Goal: Information Seeking & Learning: Compare options

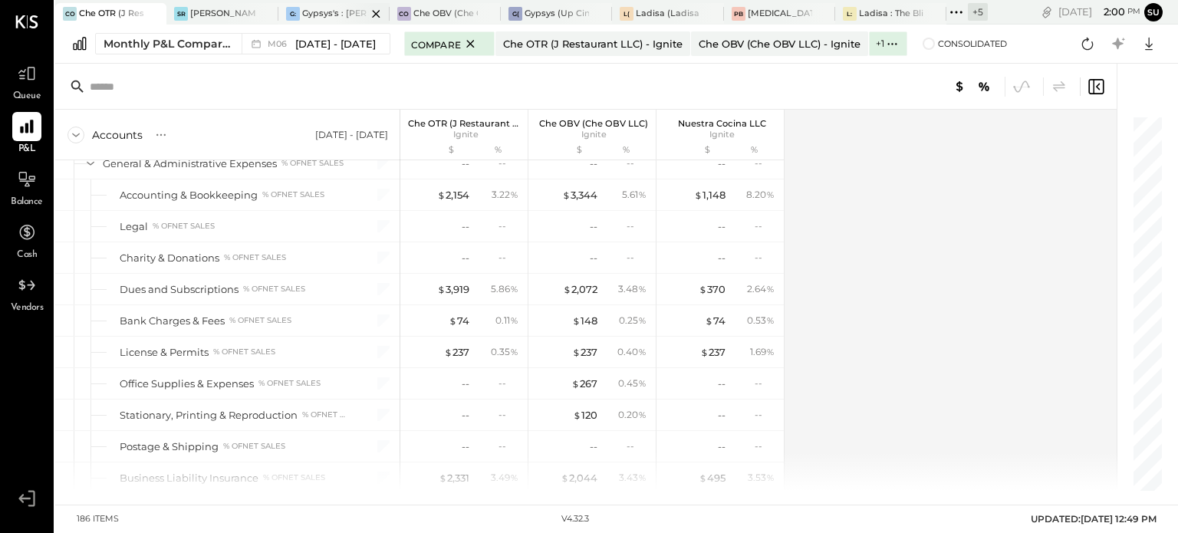
scroll to position [3570, 0]
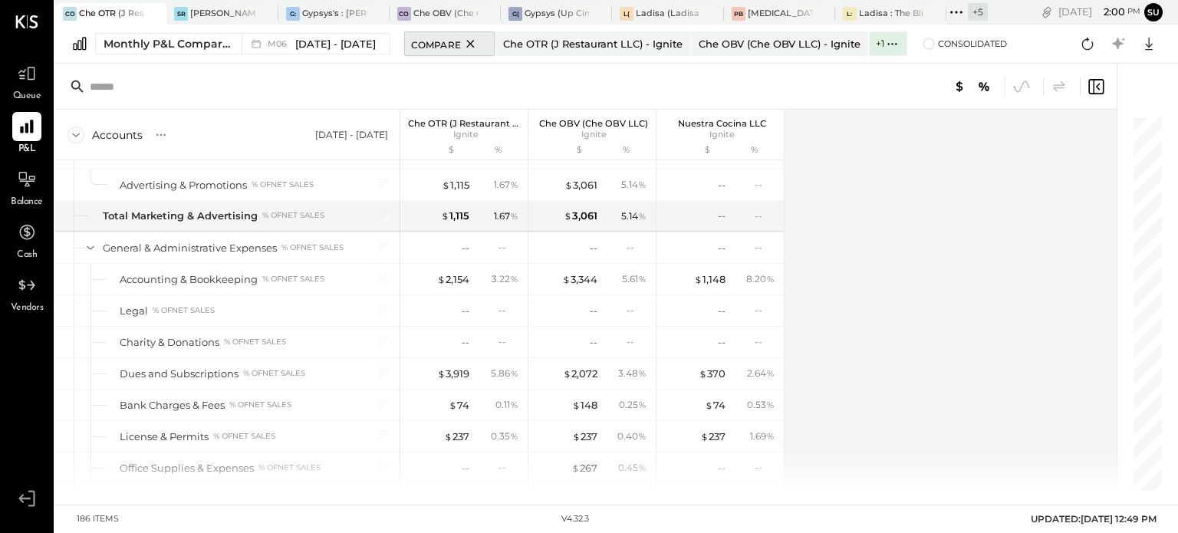
click at [466, 43] on icon at bounding box center [470, 44] width 8 height 8
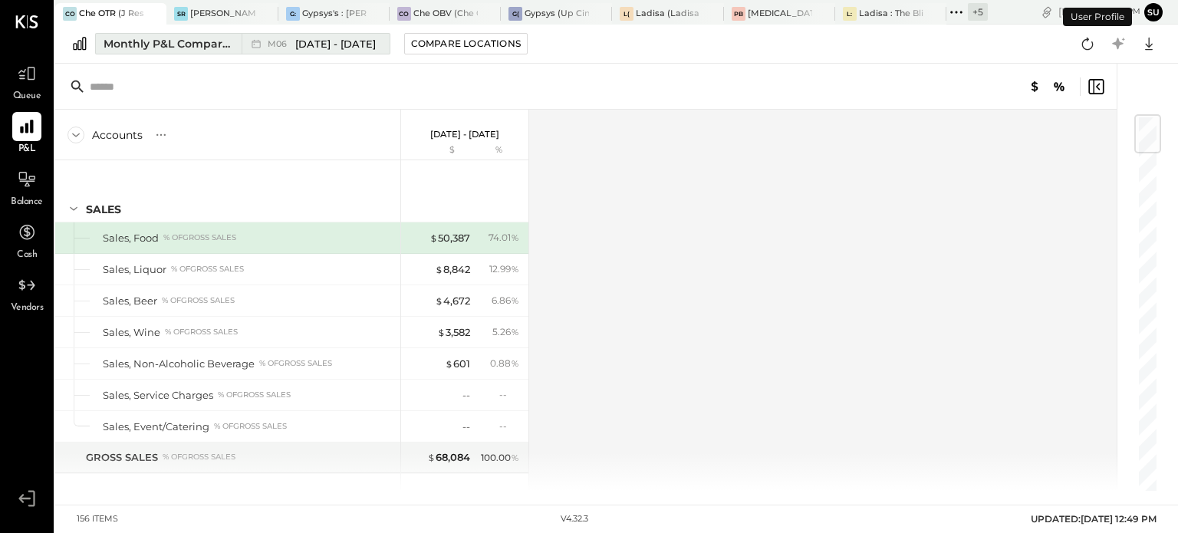
click at [175, 41] on div "Monthly P&L Comparison" at bounding box center [168, 43] width 129 height 15
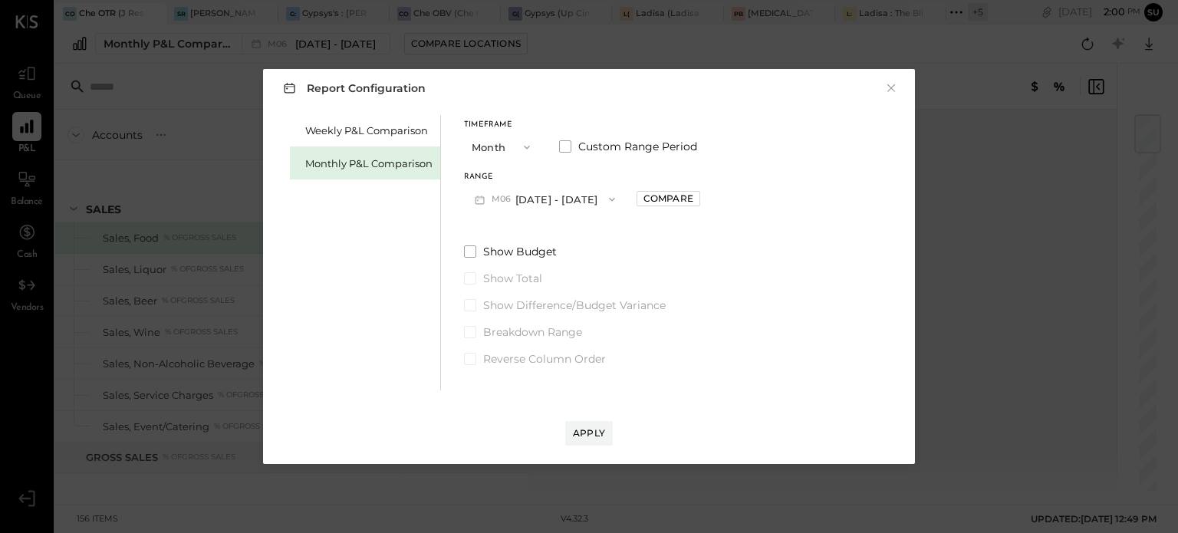
click at [524, 147] on icon "button" at bounding box center [527, 148] width 6 height 4
click at [481, 205] on span "YTD" at bounding box center [483, 201] width 15 height 10
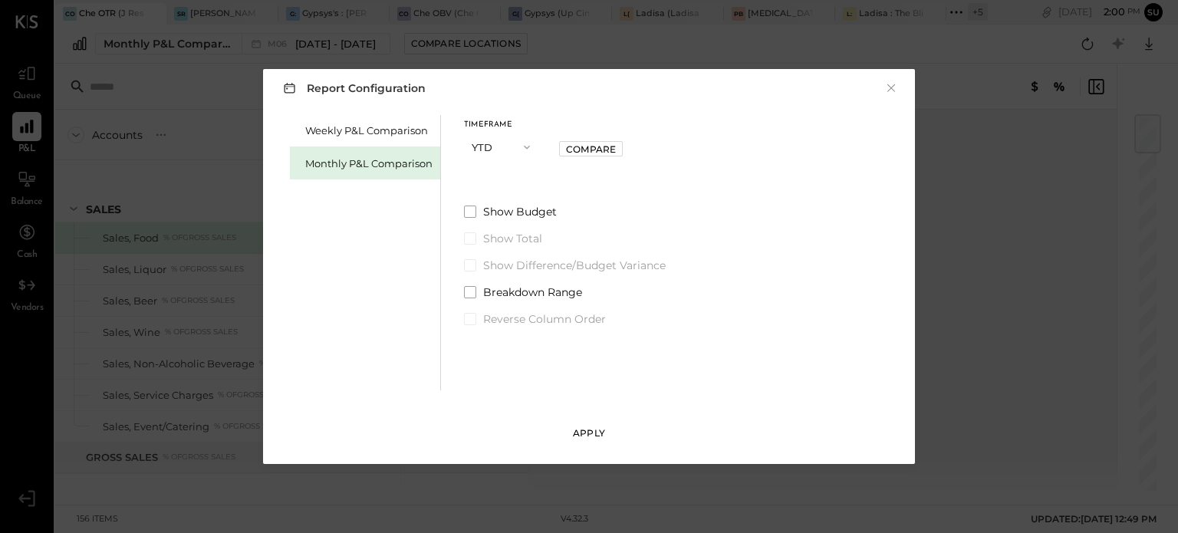
click at [586, 425] on button "Apply" at bounding box center [589, 433] width 48 height 25
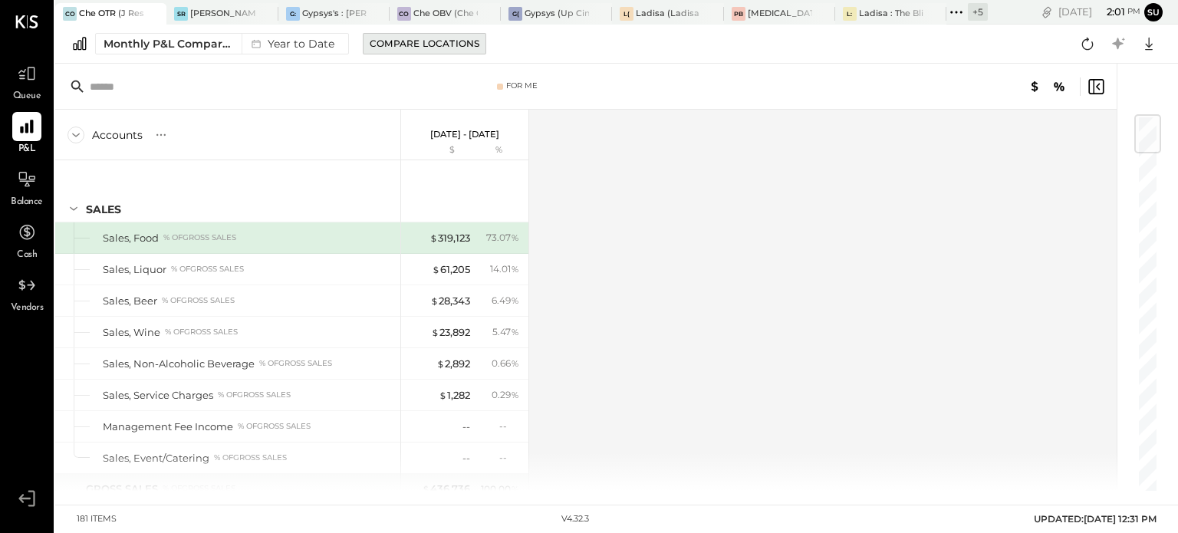
click at [418, 45] on div "Compare Locations" at bounding box center [425, 43] width 110 height 13
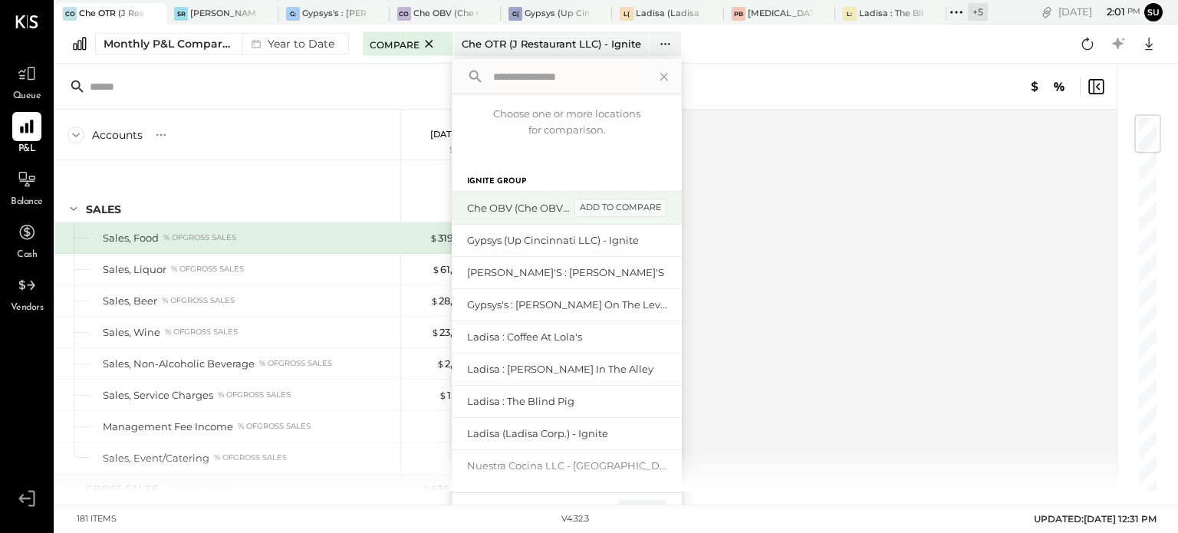
click at [617, 205] on div "add to compare" at bounding box center [620, 208] width 92 height 18
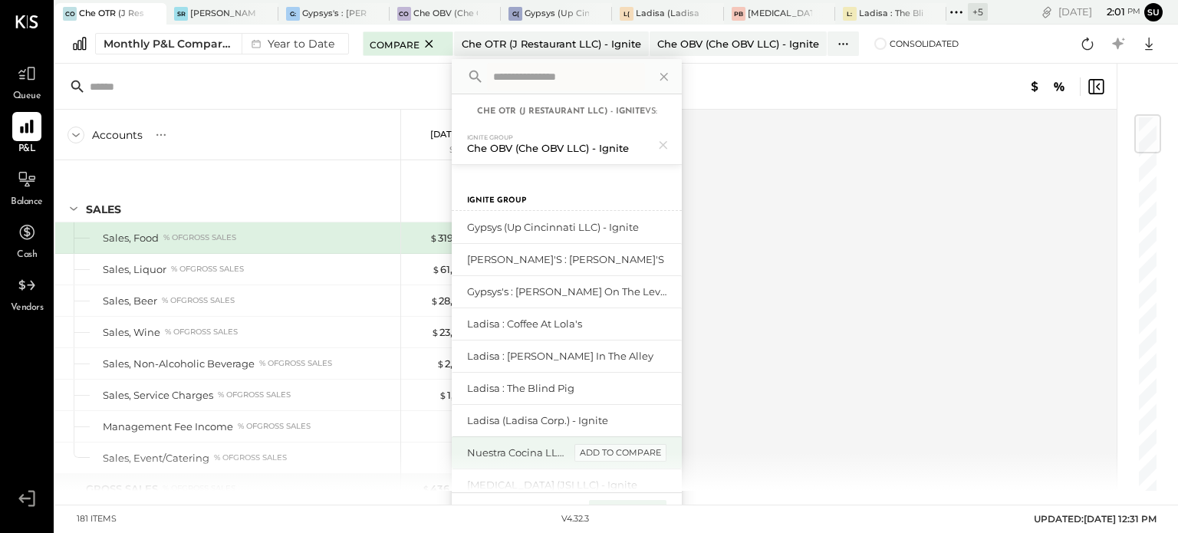
click at [627, 447] on div "add to compare" at bounding box center [620, 453] width 92 height 18
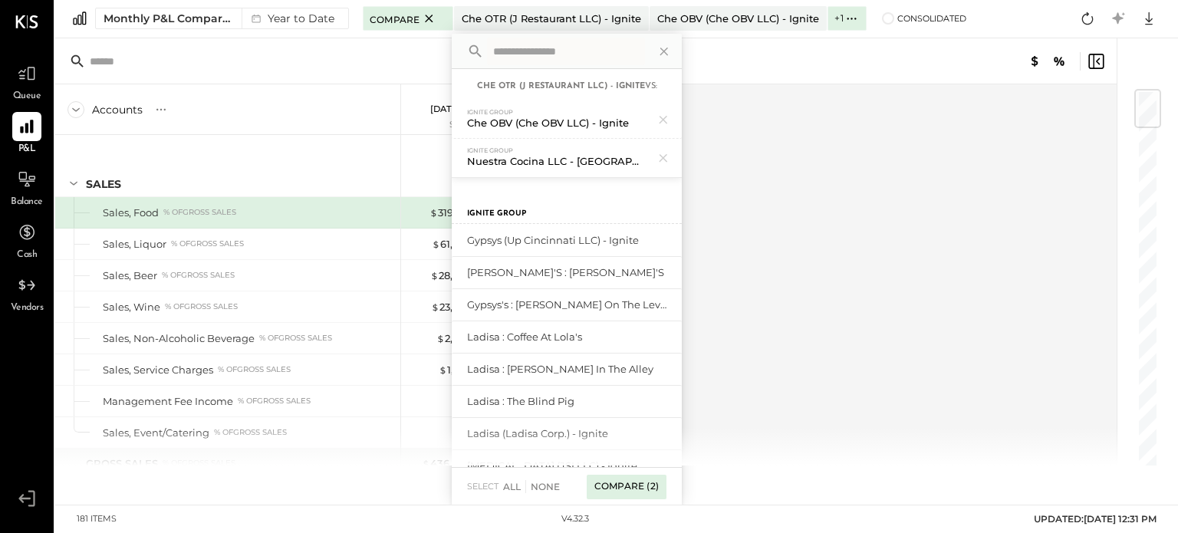
click at [629, 485] on div "Compare (2)" at bounding box center [627, 487] width 80 height 25
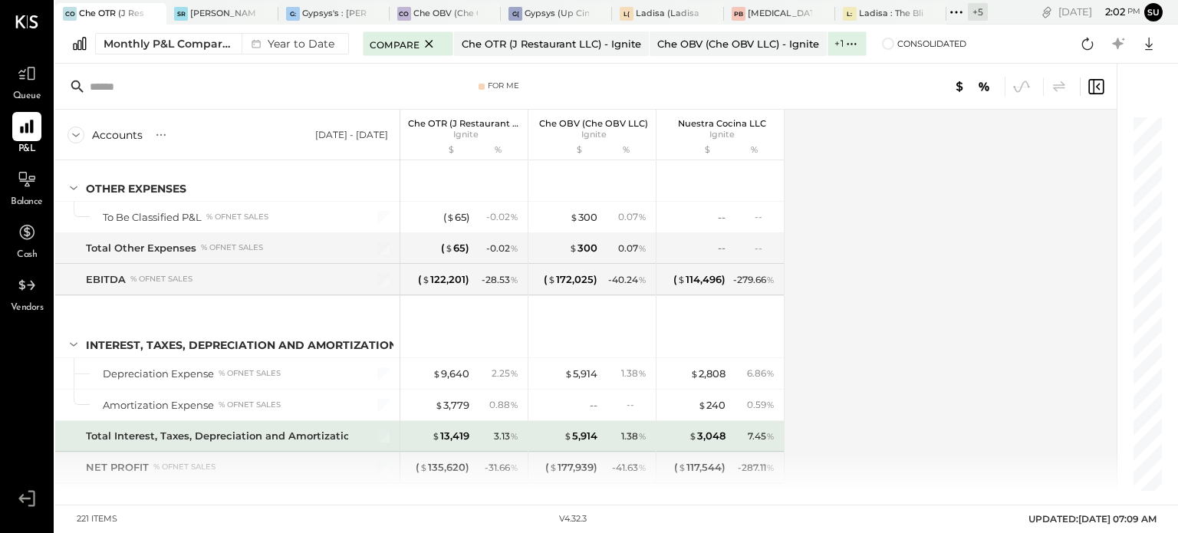
scroll to position [6176, 0]
